Goal: Task Accomplishment & Management: Use online tool/utility

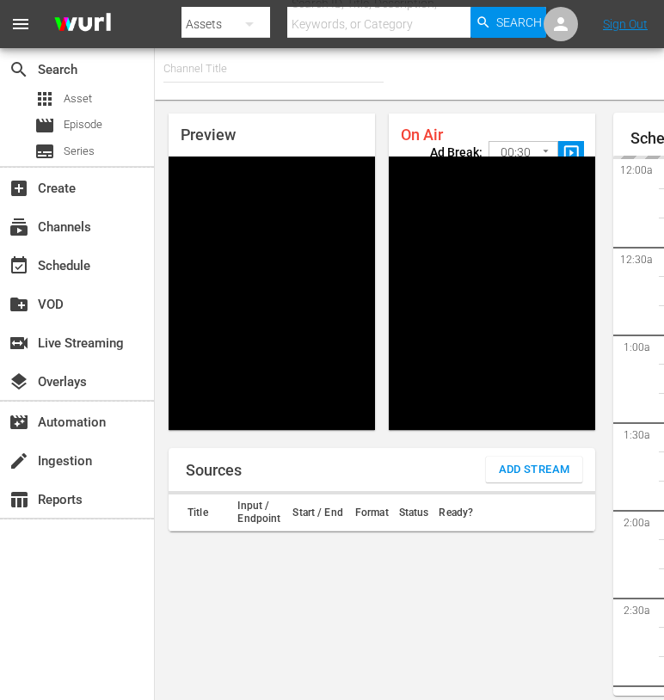
type input "FIFA+ English Global (1781)"
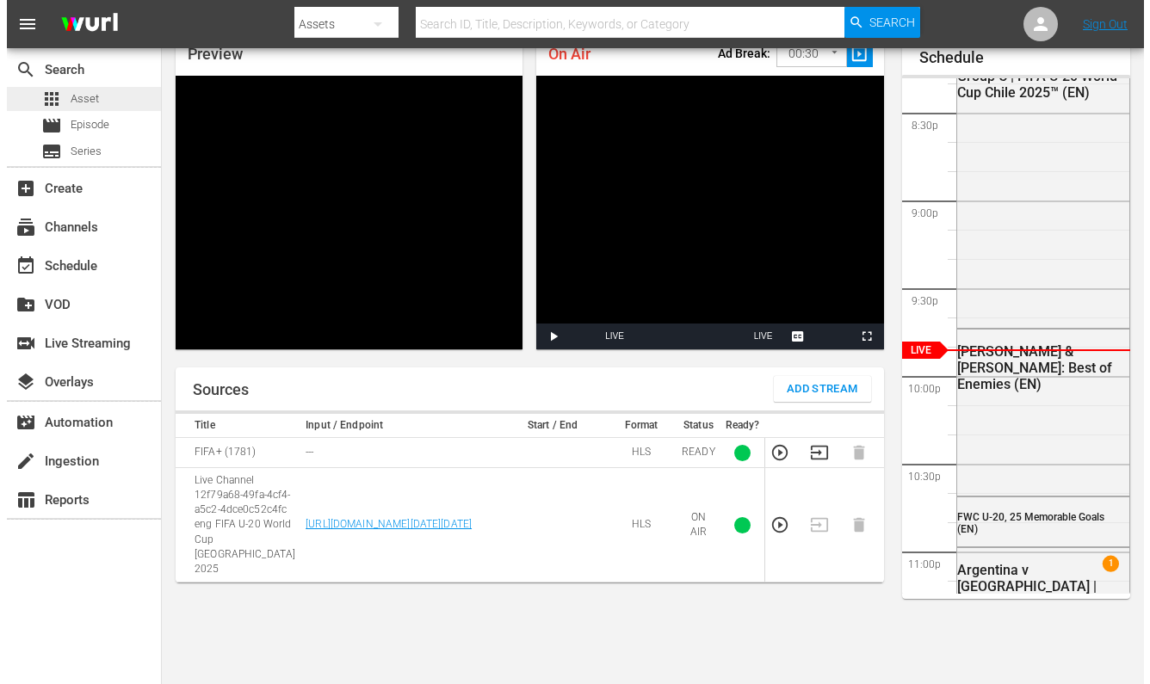
scroll to position [3564, 0]
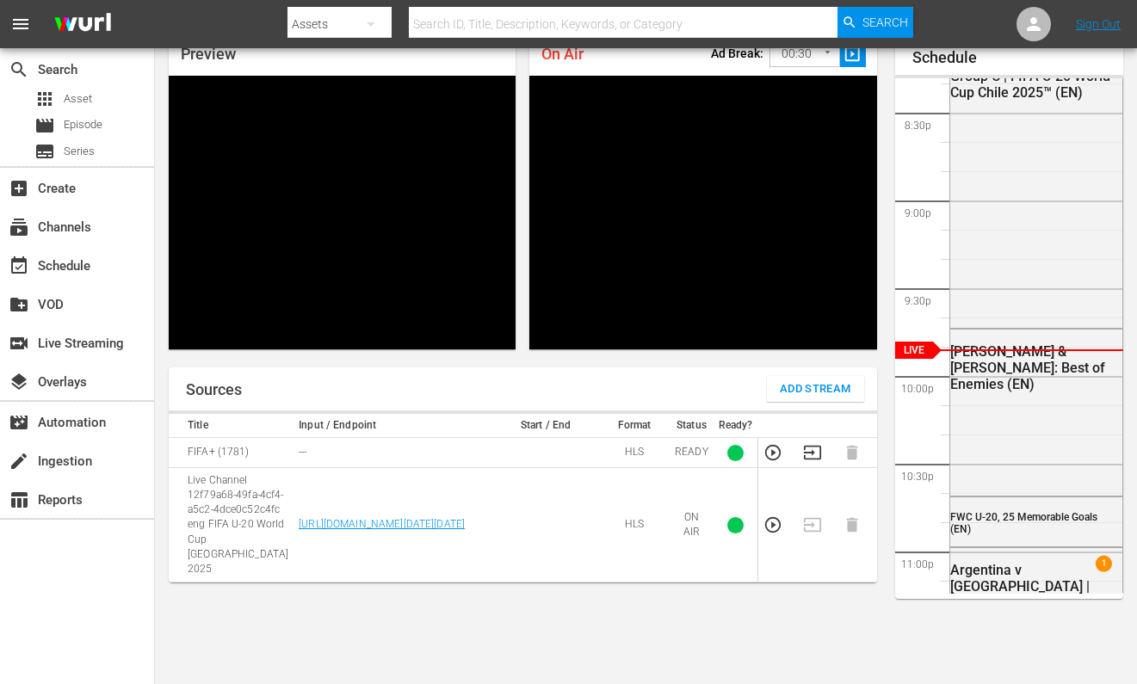
click at [780, 391] on span "Add Stream" at bounding box center [815, 389] width 71 height 20
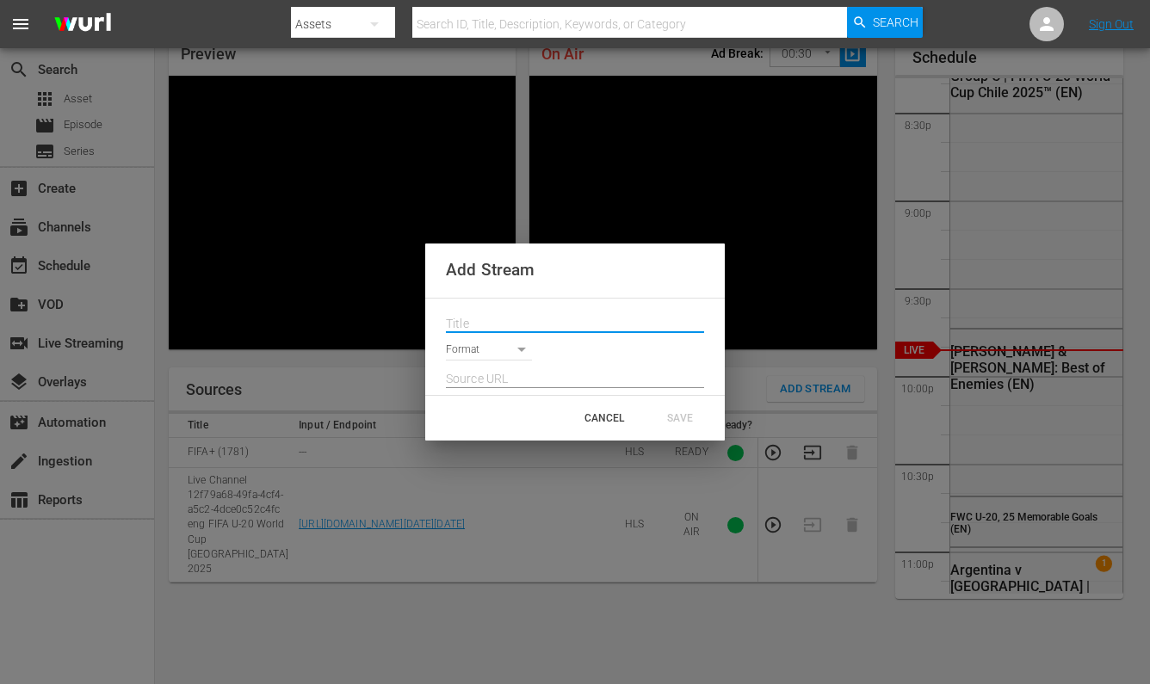
click at [572, 326] on input "text" at bounding box center [575, 324] width 258 height 26
paste input "Live Channel 7e77c2d4-8c8d-40c7-9126-1b04bf912289 eng FIFA U-20 World Cup [GEOG…"
type input "Live Channel 7e77c2d4-8c8d-40c7-9126-1b04bf912289 eng FIFA U-20 World Cup [GEOG…"
click at [496, 356] on body "menu Search By Assets Search ID, Title, Description, Keywords, or Category Sear…" at bounding box center [575, 261] width 1150 height 684
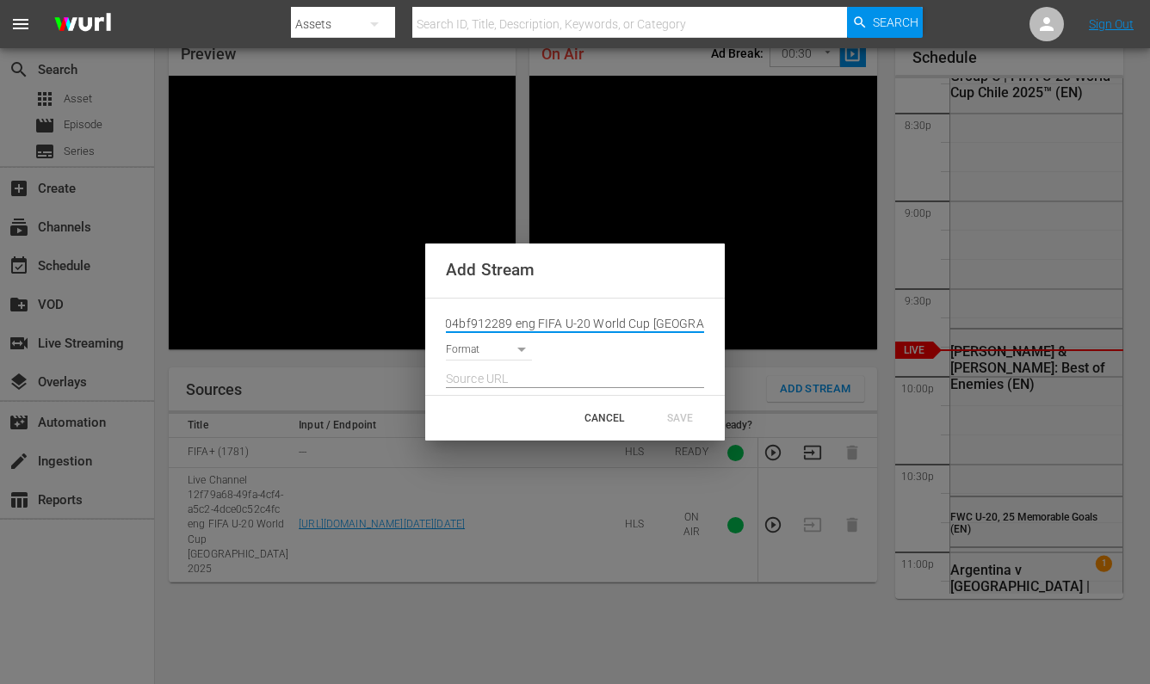
scroll to position [0, 0]
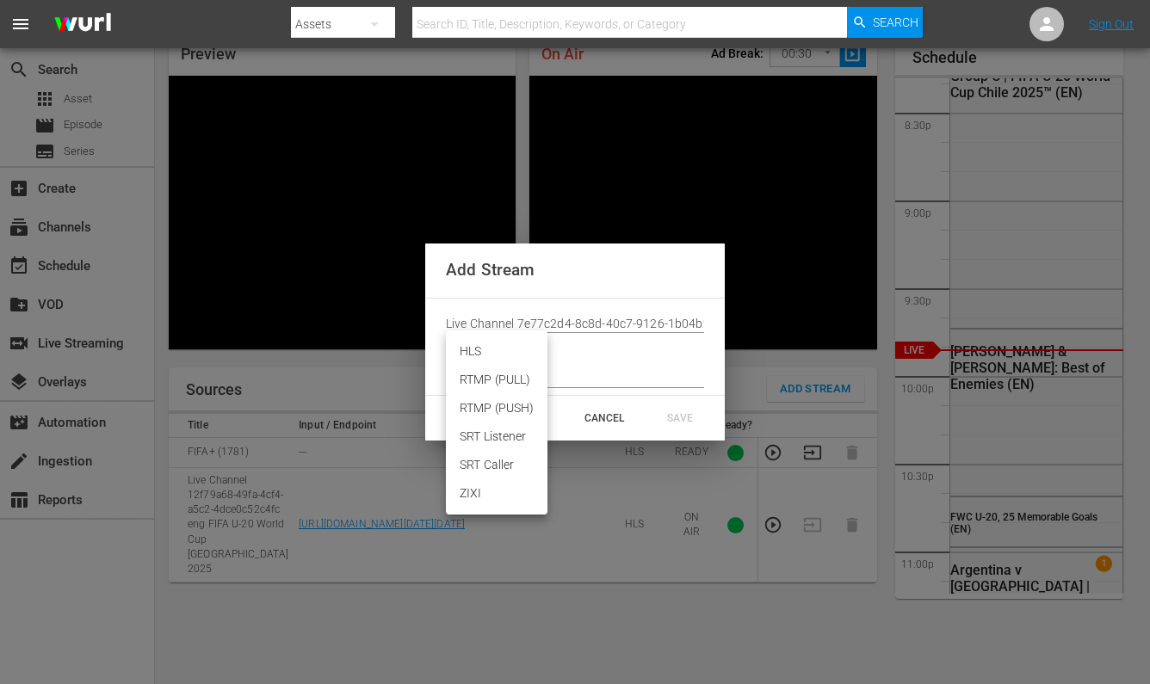
click at [493, 357] on li "HLS" at bounding box center [497, 351] width 102 height 28
type input "HLS"
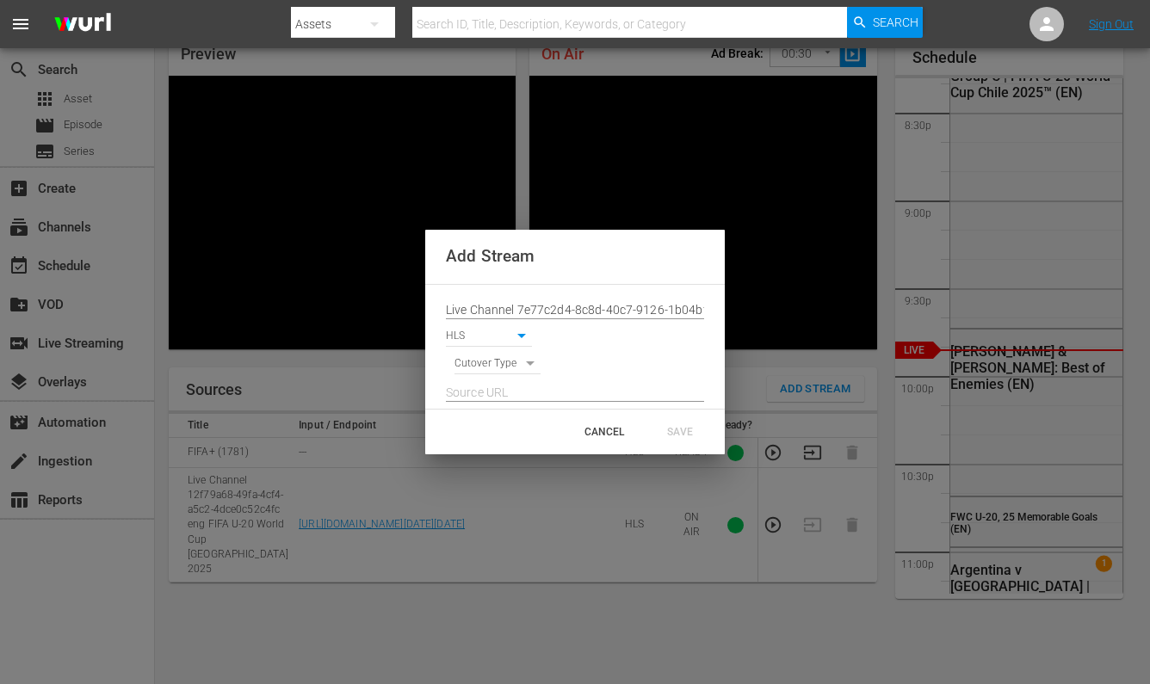
click at [504, 360] on body "menu Search By Assets Search ID, Title, Description, Keywords, or Category Sear…" at bounding box center [575, 261] width 1150 height 684
click at [504, 394] on li "SIGNAL" at bounding box center [497, 393] width 87 height 28
type input "SIGNAL"
click at [499, 388] on input "text" at bounding box center [575, 393] width 258 height 26
paste input "[URL][DOMAIN_NAME][DATE][DATE]"
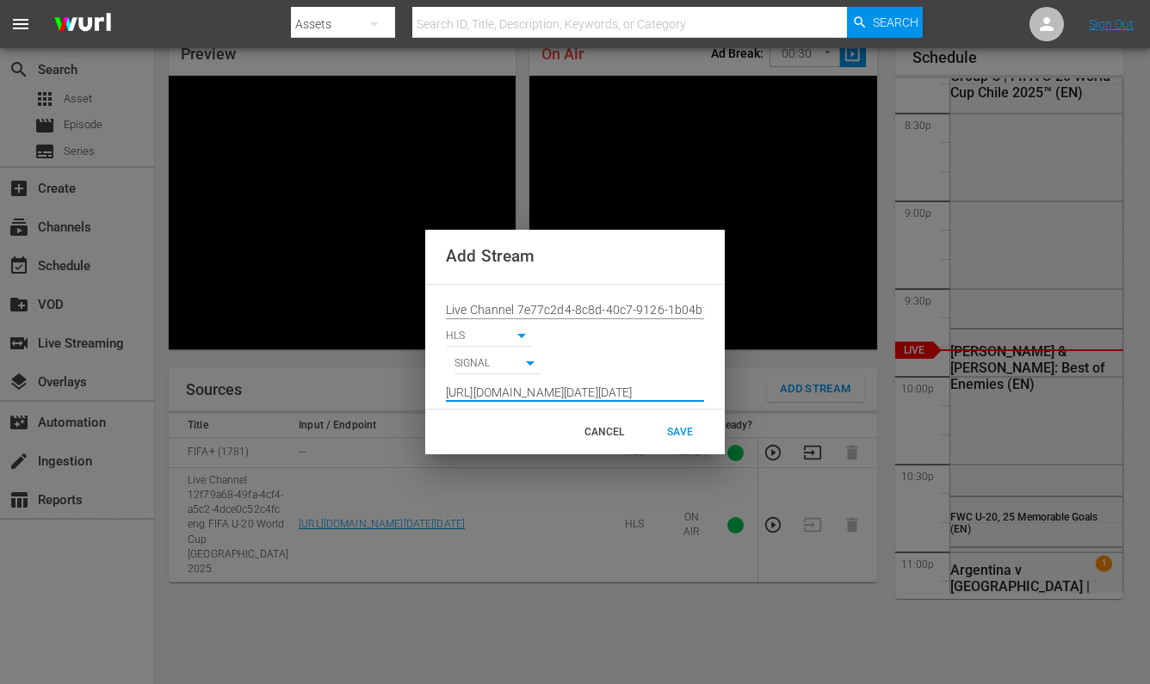
scroll to position [0, 1273]
type input "[URL][DOMAIN_NAME][DATE][DATE]"
click at [686, 435] on div "SAVE" at bounding box center [680, 431] width 76 height 31
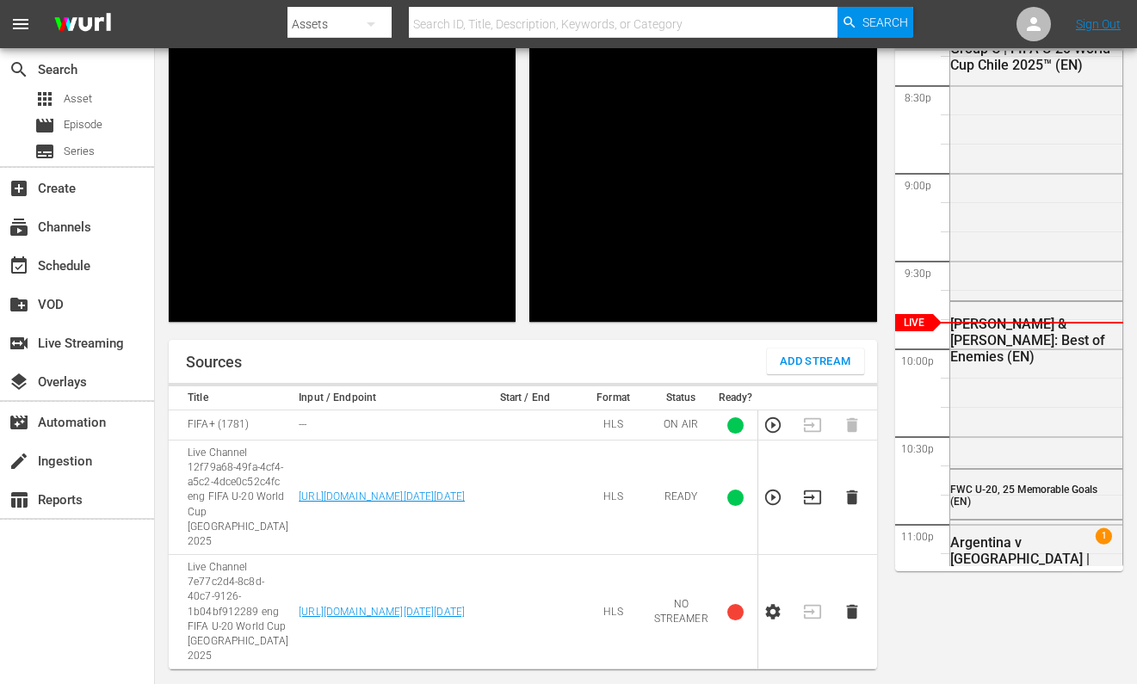
scroll to position [3564, 0]
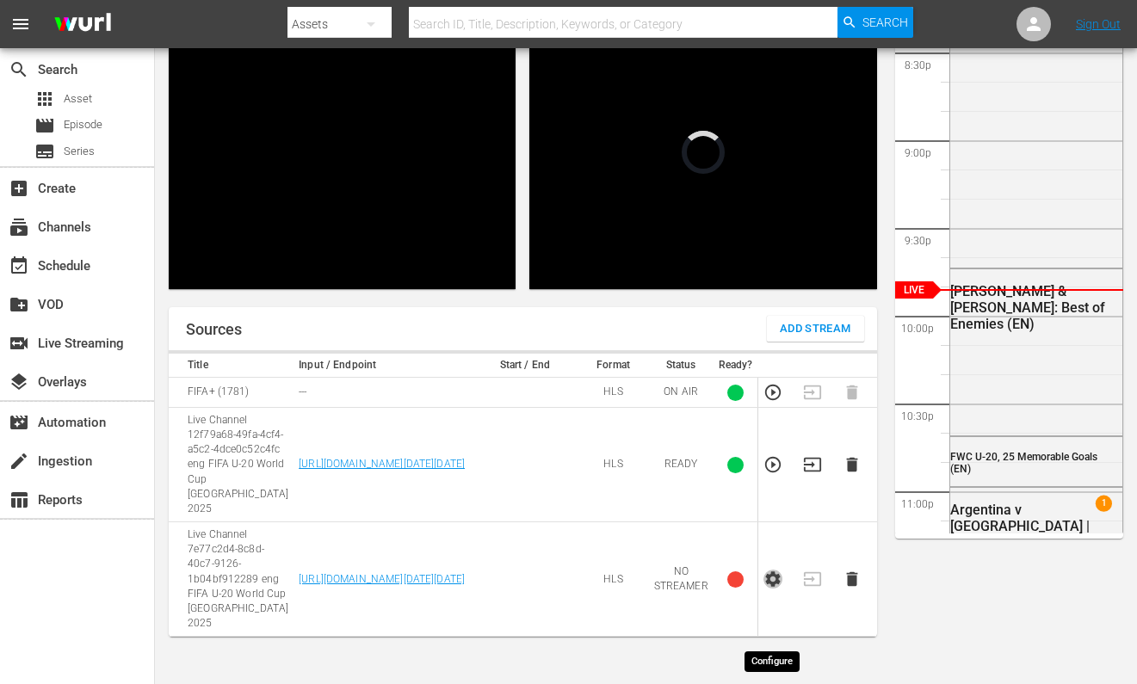
click at [776, 589] on icon "button" at bounding box center [772, 579] width 19 height 19
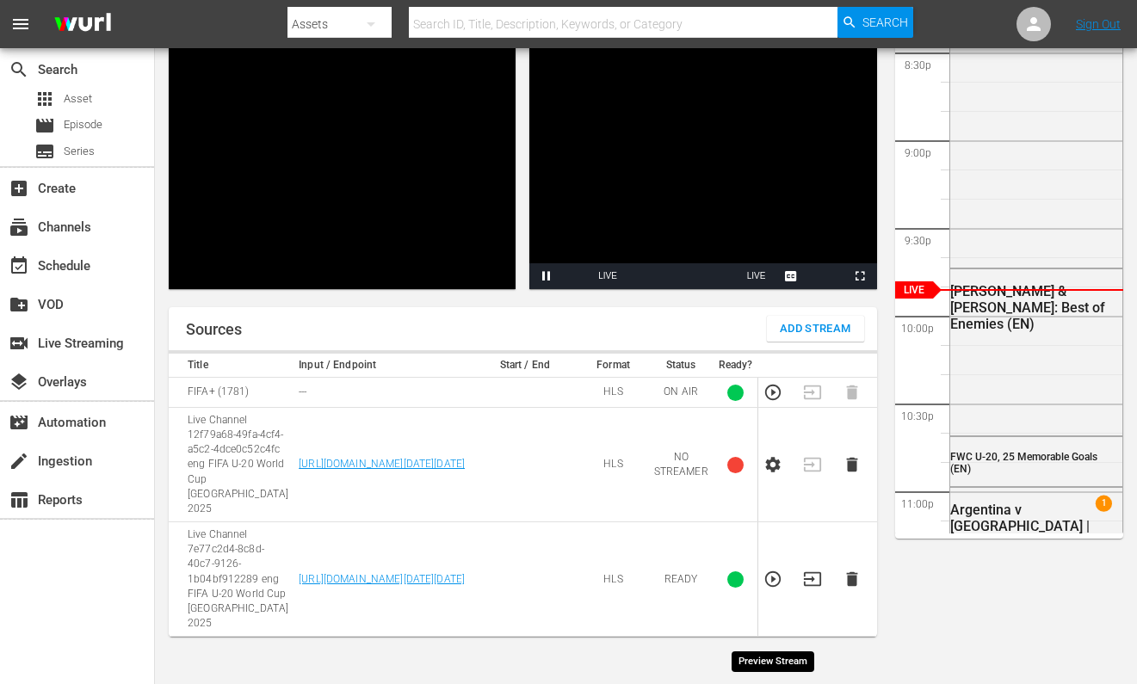
click at [777, 589] on icon "button" at bounding box center [772, 579] width 19 height 19
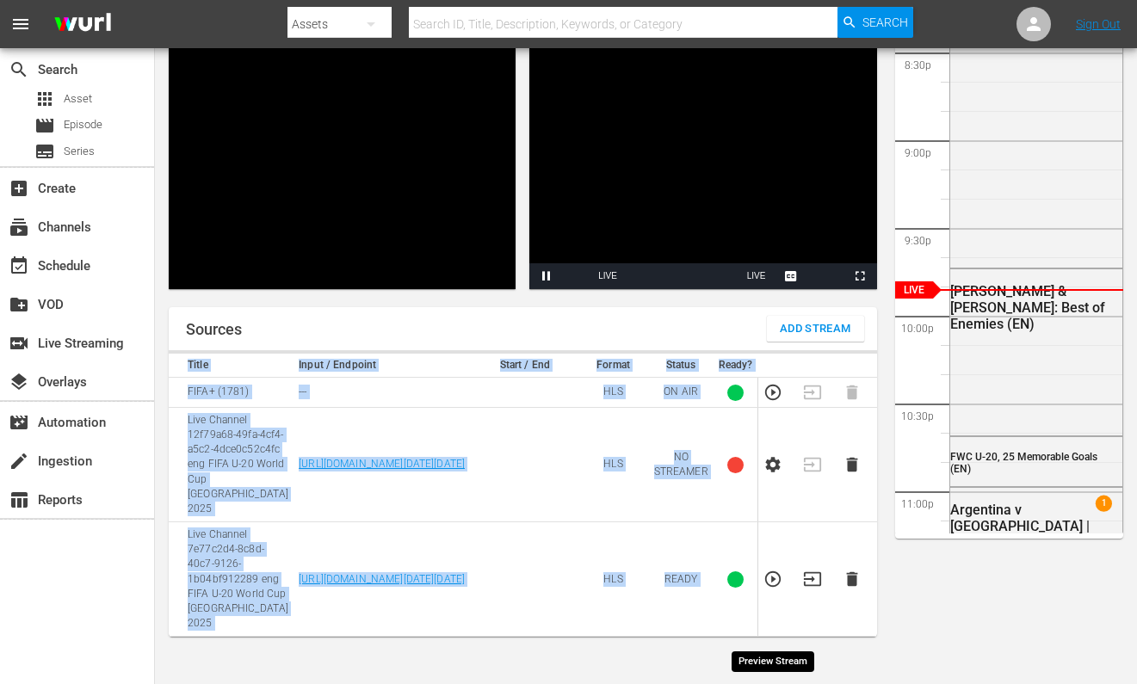
click at [777, 607] on td at bounding box center [778, 579] width 40 height 114
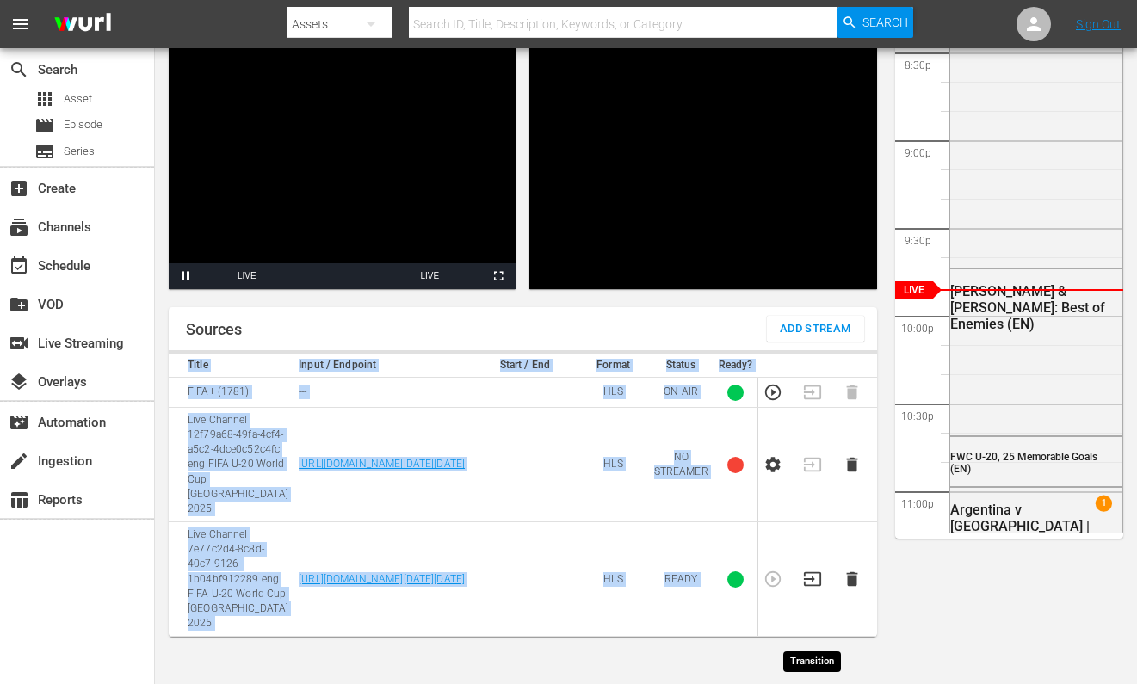
click at [805, 586] on icon "button" at bounding box center [811, 579] width 17 height 14
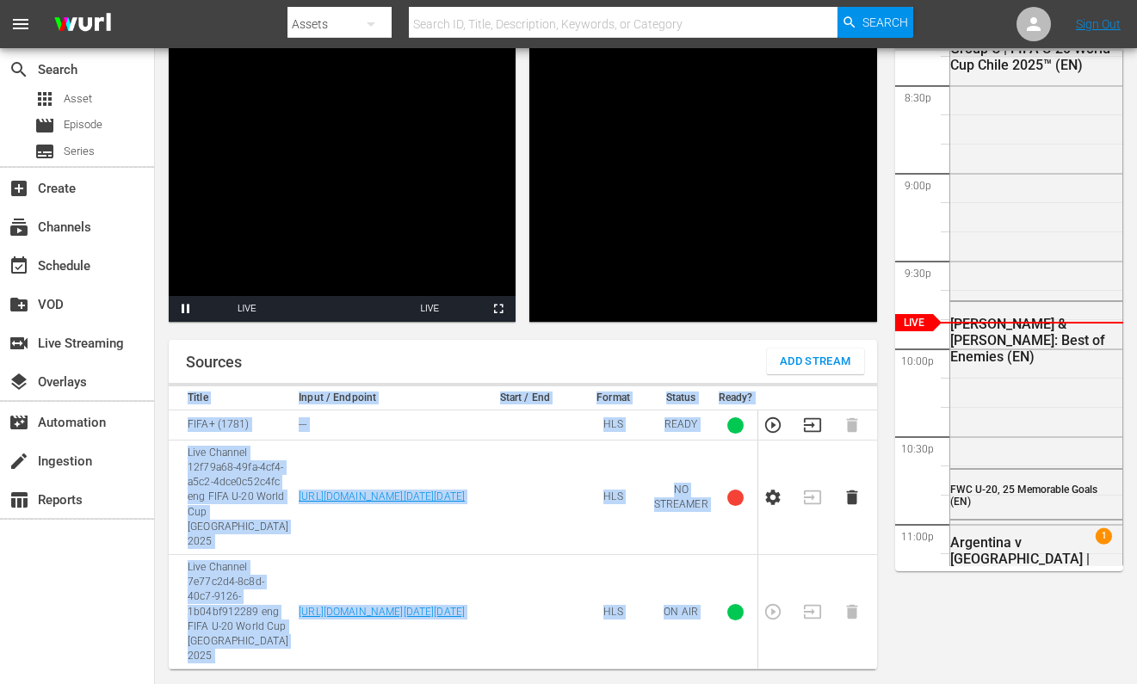
scroll to position [128, 0]
